Goal: Task Accomplishment & Management: Complete application form

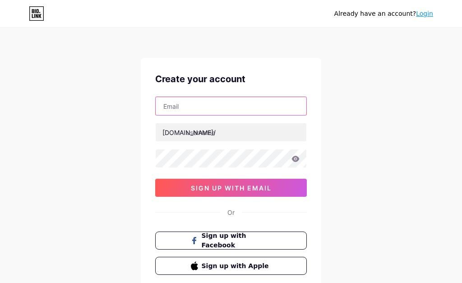
click at [218, 107] on input "text" at bounding box center [231, 106] width 151 height 18
type input "[EMAIL_ADDRESS][DOMAIN_NAME]"
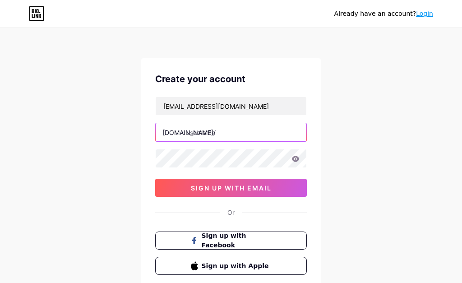
click at [223, 134] on input "text" at bounding box center [231, 132] width 151 height 18
type input "rpvip5apk"
click at [257, 167] on div at bounding box center [230, 158] width 151 height 19
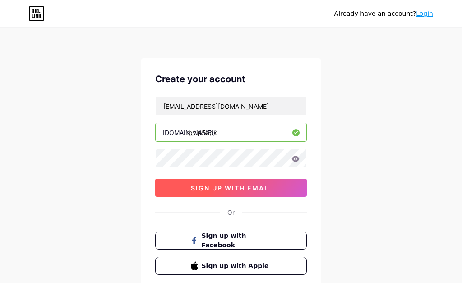
click at [216, 187] on span "sign up with email" at bounding box center [231, 188] width 81 height 8
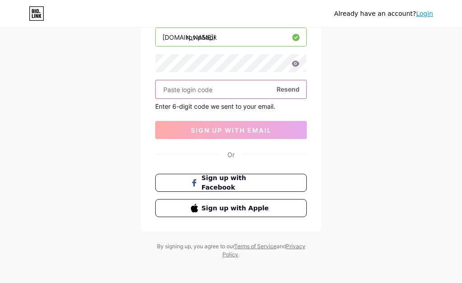
scroll to position [100, 0]
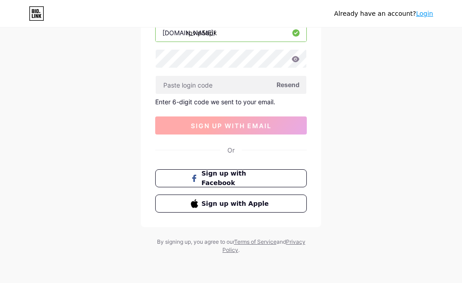
click at [264, 128] on span "sign up with email" at bounding box center [231, 126] width 81 height 8
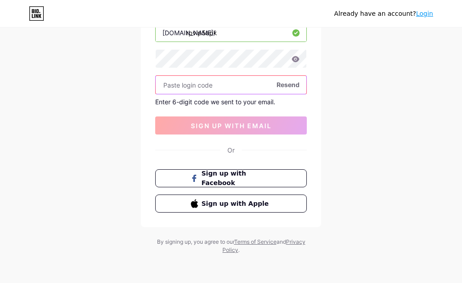
click at [230, 85] on input "text" at bounding box center [231, 85] width 151 height 18
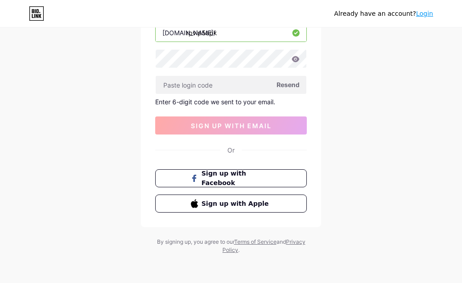
click at [284, 86] on span "Resend" at bounding box center [287, 84] width 23 height 9
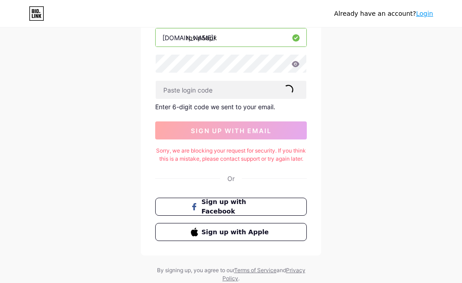
scroll to position [0, 0]
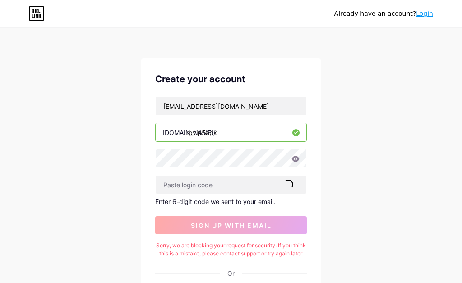
click at [414, 126] on div "Already have an account? Login Create your account haninhanani98@gmail.com bio.…" at bounding box center [231, 203] width 462 height 406
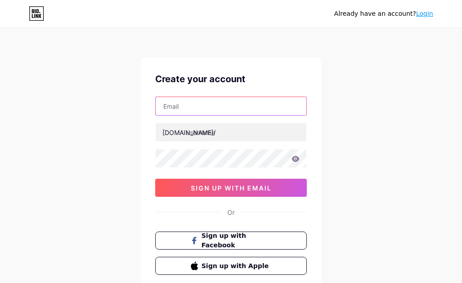
click at [193, 102] on input "text" at bounding box center [231, 106] width 151 height 18
type input "[EMAIL_ADDRESS][DOMAIN_NAME]"
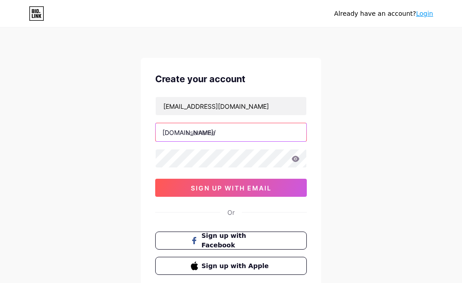
drag, startPoint x: 196, startPoint y: 132, endPoint x: 240, endPoint y: 139, distance: 44.7
click at [195, 132] on input "text" at bounding box center [231, 132] width 151 height 18
type input "rpvip5apk"
click at [231, 133] on input "rpvip5apk" at bounding box center [231, 132] width 151 height 18
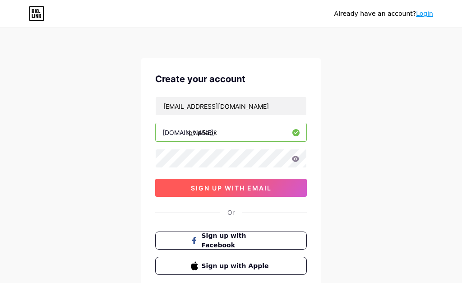
click at [235, 193] on button "sign up with email" at bounding box center [230, 188] width 151 height 18
